Goal: Communication & Community: Ask a question

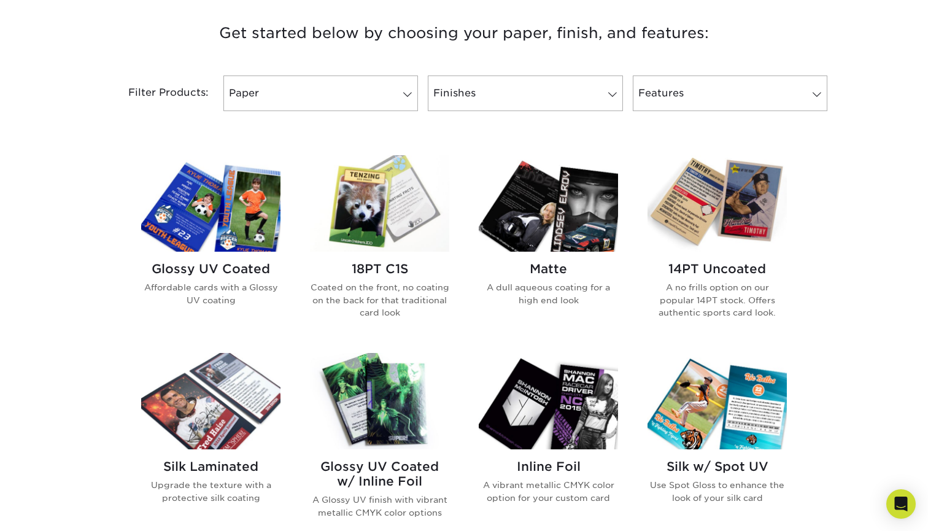
scroll to position [469, 0]
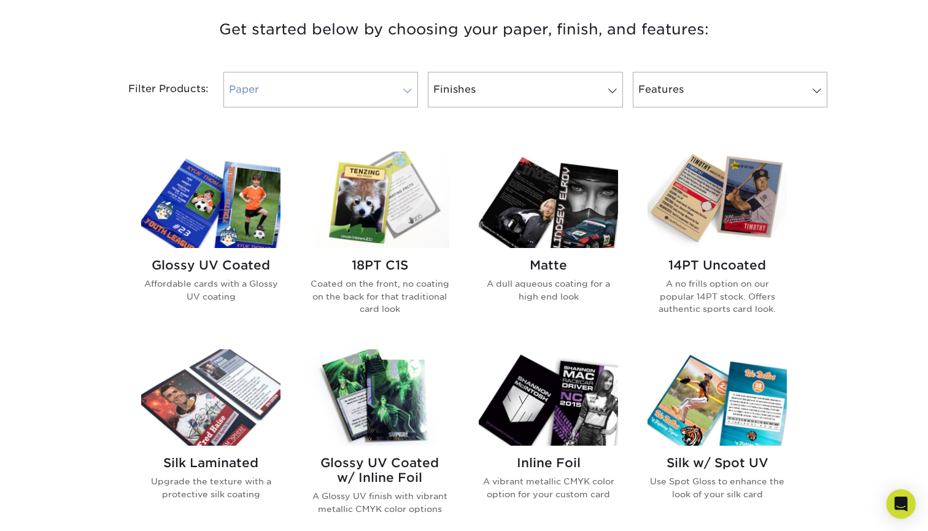
click at [403, 88] on span at bounding box center [407, 91] width 17 height 10
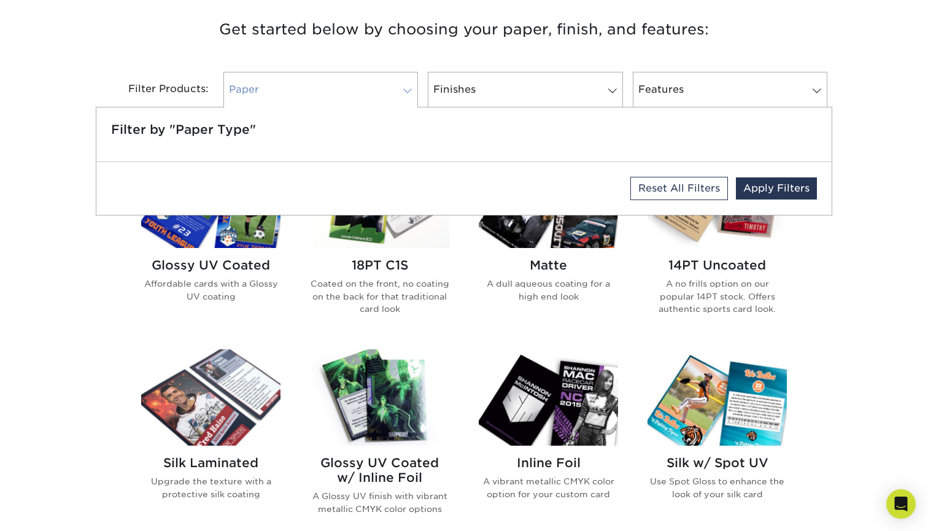
click at [414, 90] on span at bounding box center [407, 91] width 17 height 10
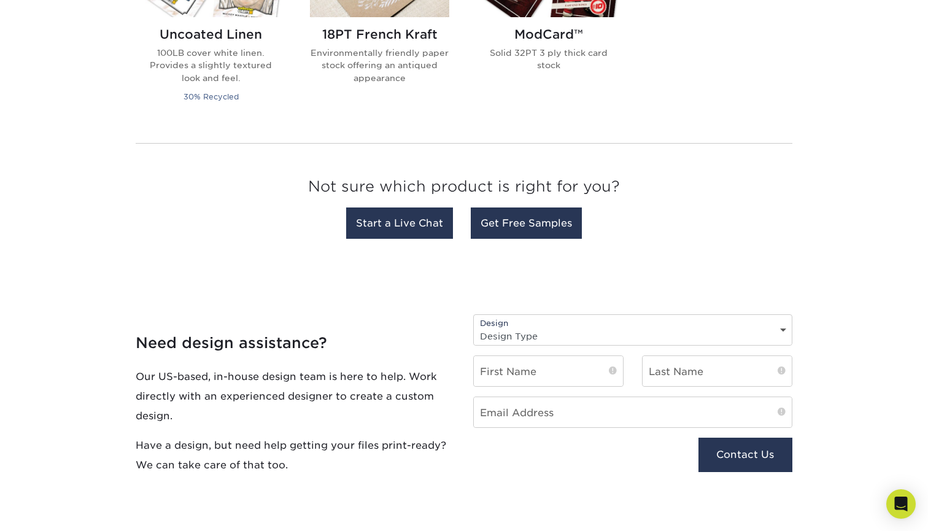
scroll to position [1102, 0]
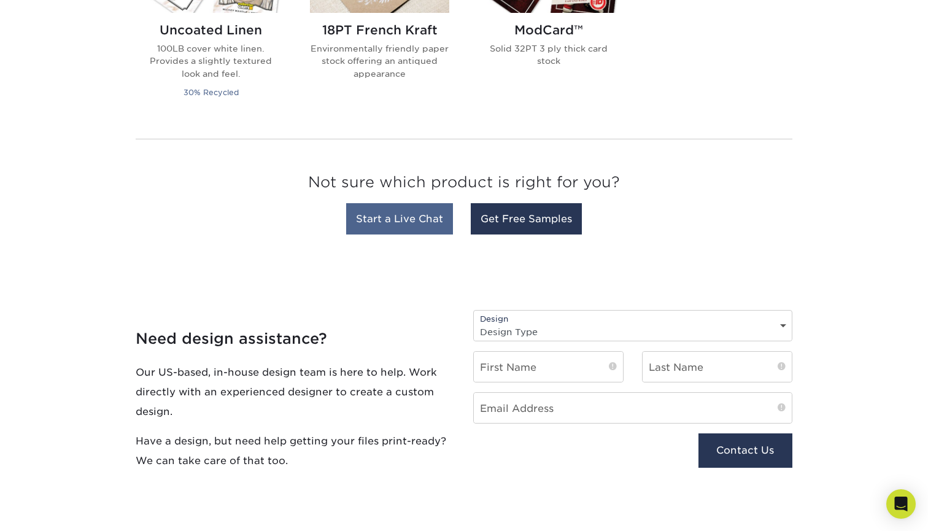
click at [429, 225] on link "Start a Live Chat" at bounding box center [399, 218] width 107 height 31
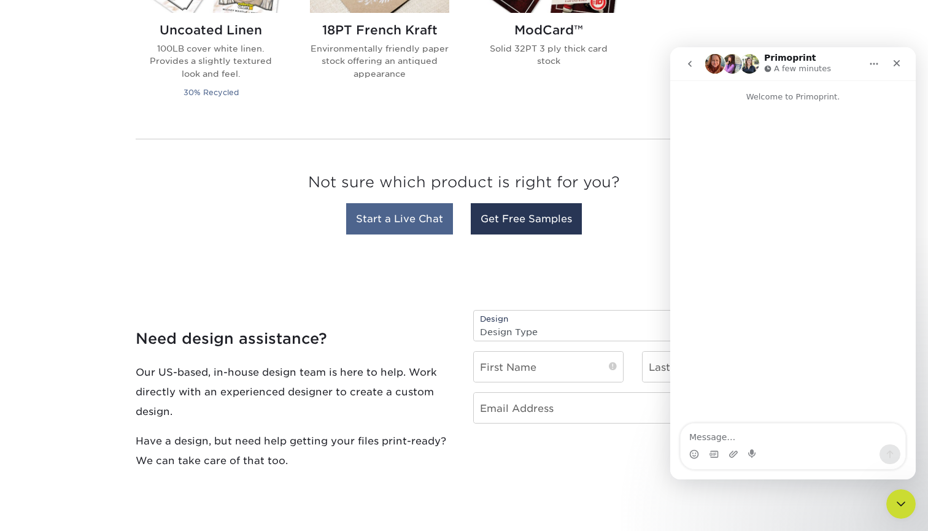
scroll to position [0, 0]
click at [735, 435] on textarea "Message…" at bounding box center [793, 434] width 225 height 21
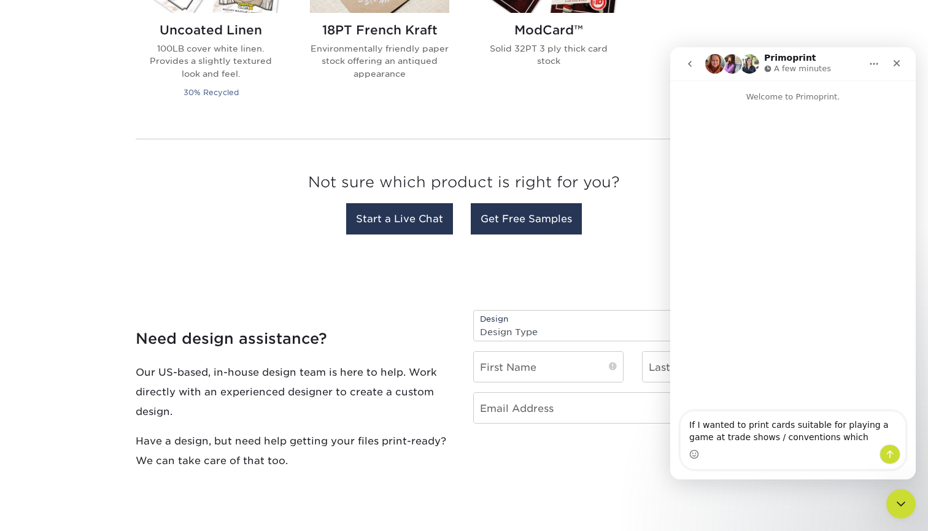
click at [837, 437] on textarea "If I wanted to print cards suitable for playing a game at trade shows / convent…" at bounding box center [793, 427] width 225 height 33
type textarea "If I wanted to print cards suitable for playing a game at trade shows / convent…"
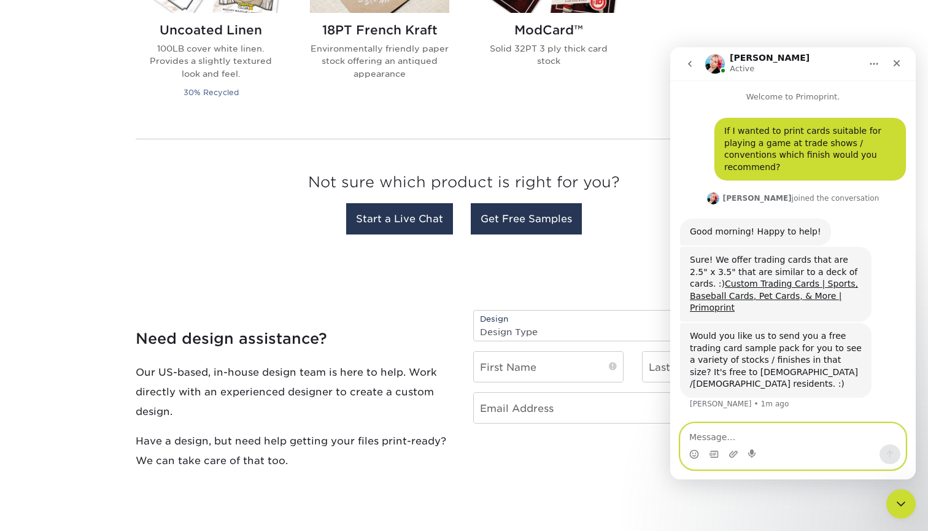
scroll to position [18, 0]
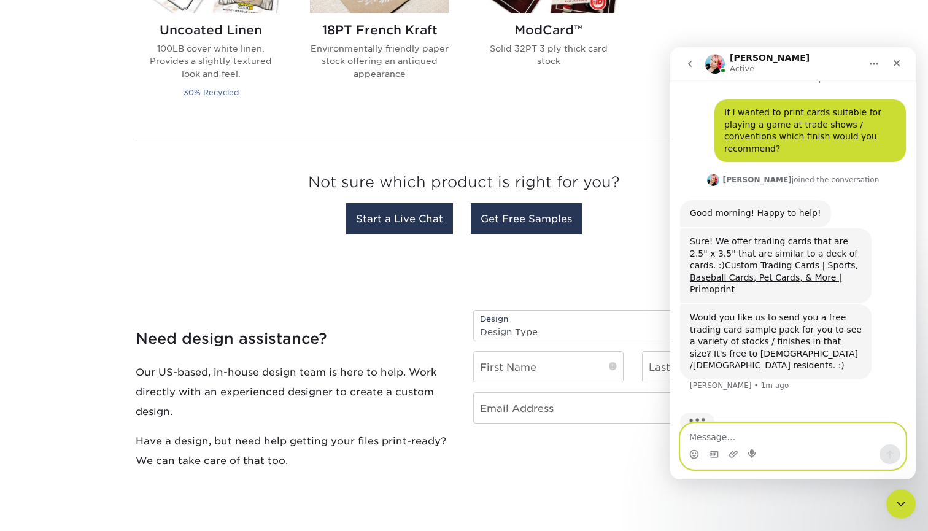
click at [734, 436] on textarea "Message…" at bounding box center [793, 434] width 225 height 21
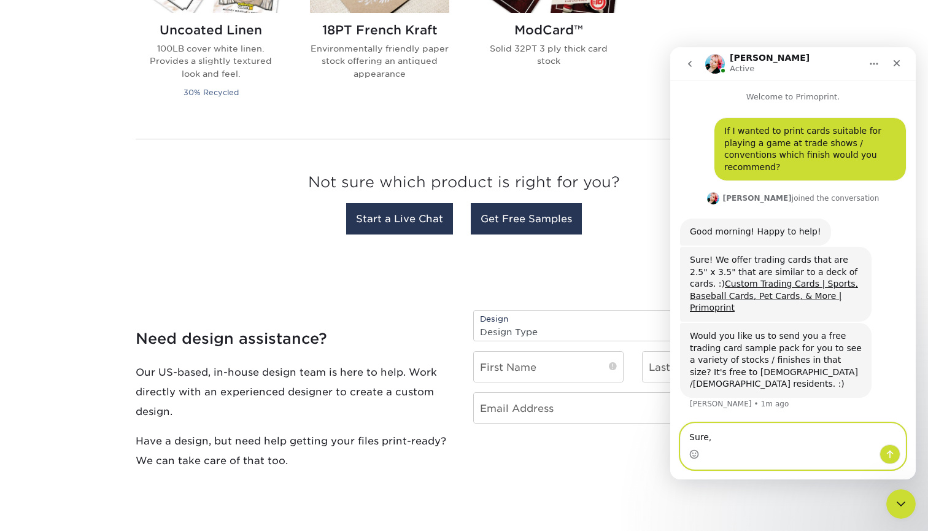
scroll to position [0, 0]
click at [717, 434] on textarea "Sure," at bounding box center [793, 434] width 225 height 21
click at [837, 434] on textarea "Sure, Is it possible to send possible" at bounding box center [793, 434] width 225 height 21
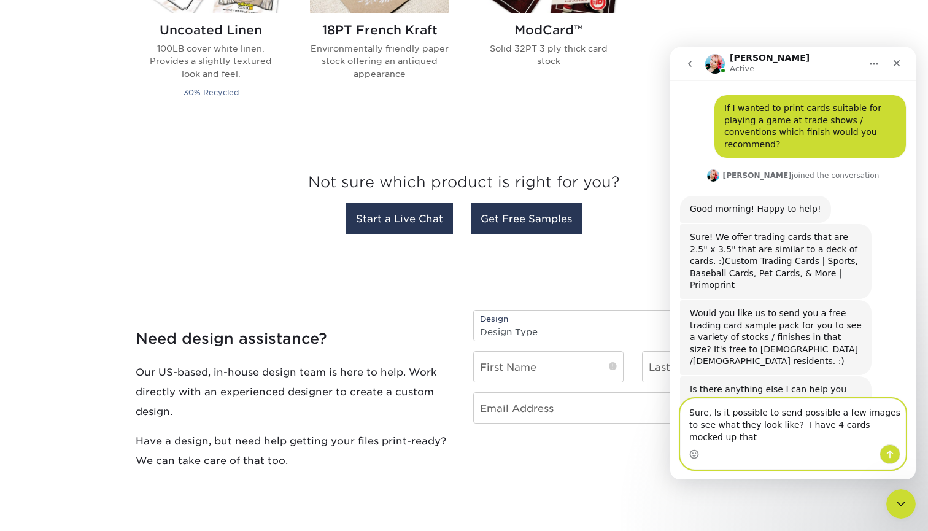
scroll to position [35, 0]
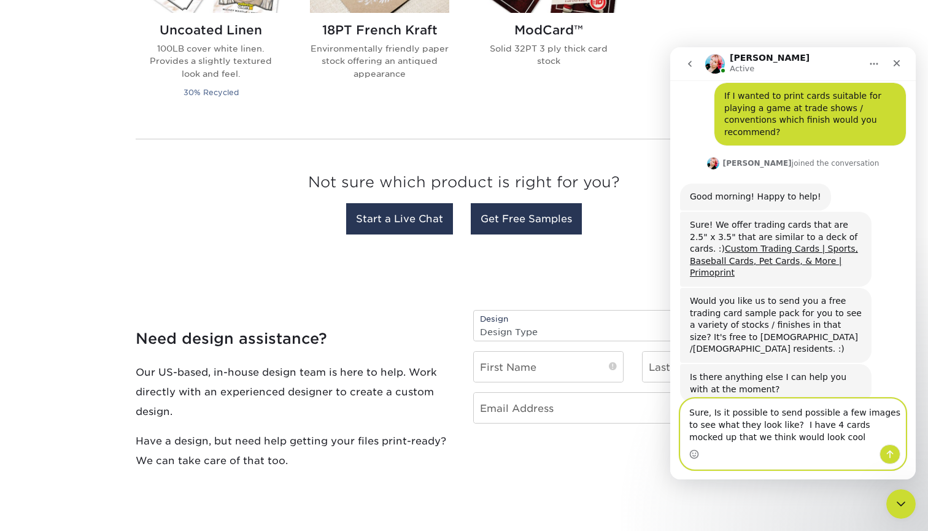
type textarea "Sure, Is it possible to send possible a few images to see what they look like? …"
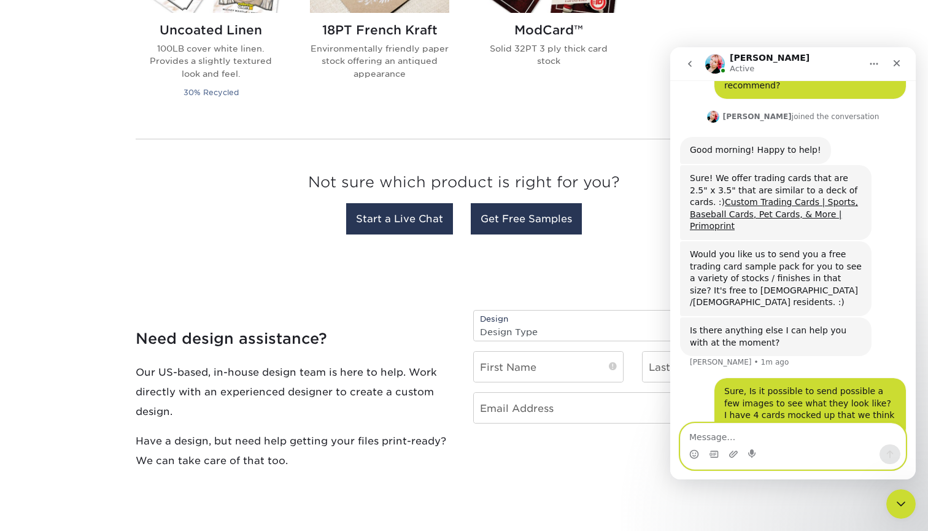
click at [698, 435] on textarea "Message…" at bounding box center [793, 434] width 225 height 21
click at [424, 362] on p "Our US-based, in-house design team is here to help. Work directly with an exper…" at bounding box center [295, 391] width 319 height 59
